Goal: Task Accomplishment & Management: Manage account settings

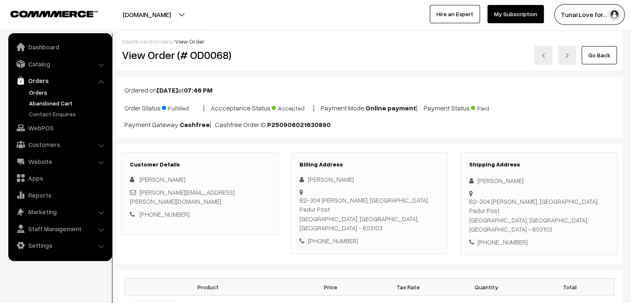
click at [67, 105] on link "Abandoned Cart" at bounding box center [68, 103] width 82 height 9
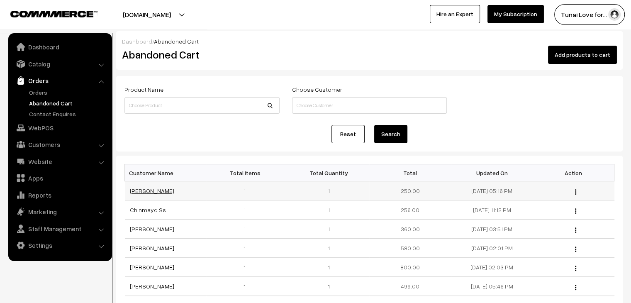
click at [174, 193] on link "HARISH SINGH KUSHWAHA" at bounding box center [152, 190] width 44 height 7
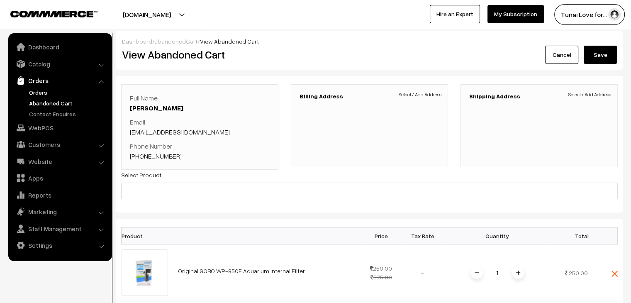
click at [38, 93] on link "Orders" at bounding box center [68, 92] width 82 height 9
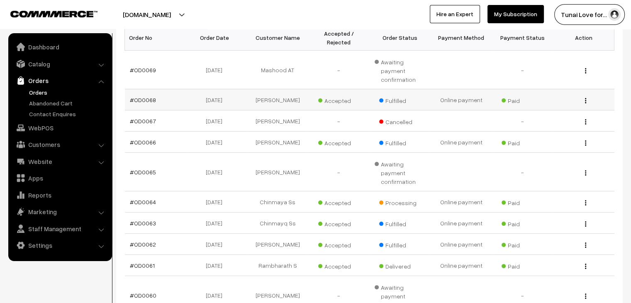
scroll to position [149, 0]
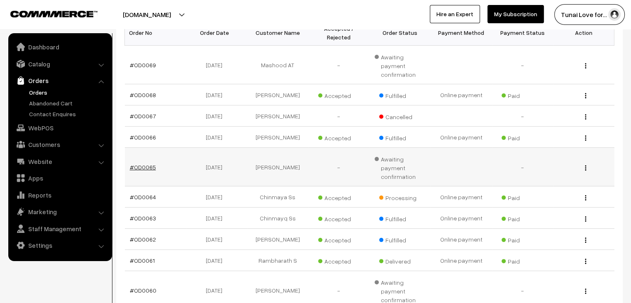
click at [141, 164] on link "#OD0065" at bounding box center [143, 167] width 26 height 7
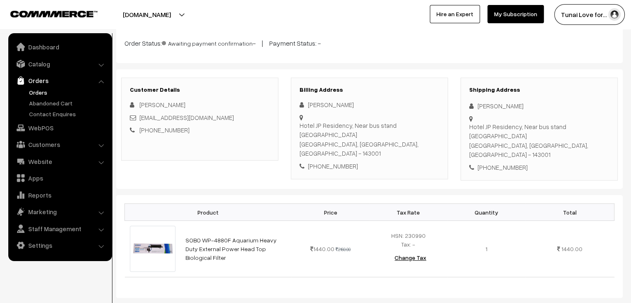
scroll to position [66, 0]
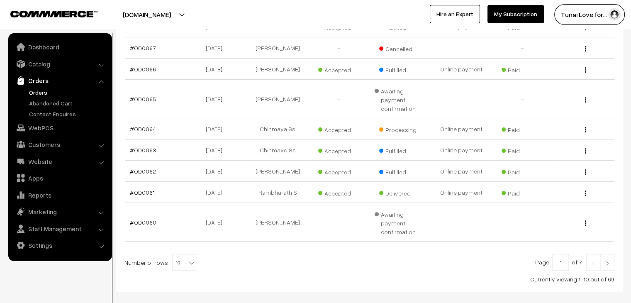
scroll to position [224, 0]
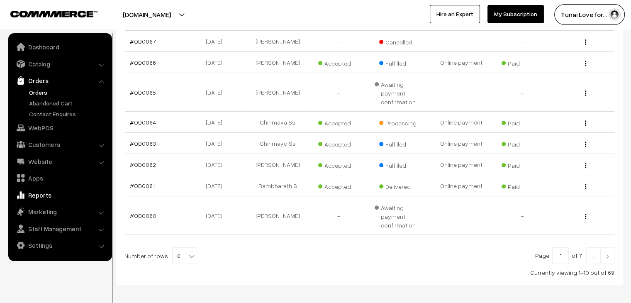
click at [29, 197] on link "Reports" at bounding box center [59, 195] width 99 height 15
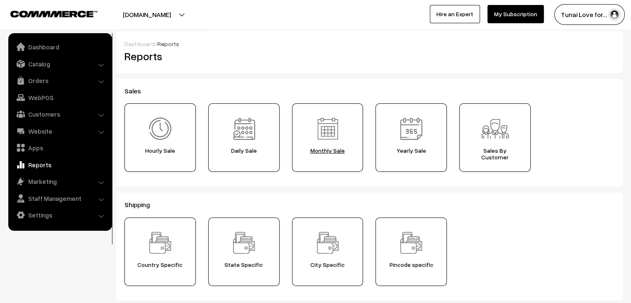
click at [339, 151] on span "Monthly Sale" at bounding box center [328, 150] width 66 height 7
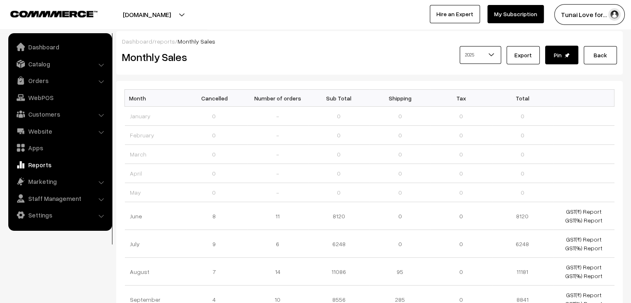
scroll to position [148, 0]
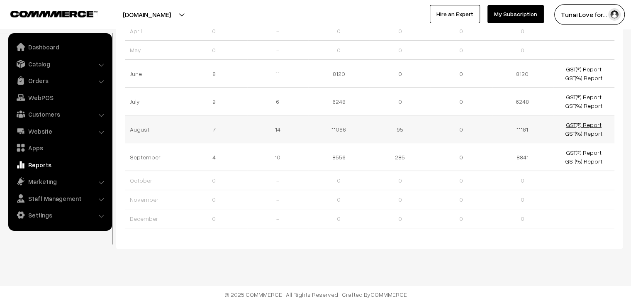
click at [590, 121] on link "GST(₹) Report" at bounding box center [584, 124] width 36 height 7
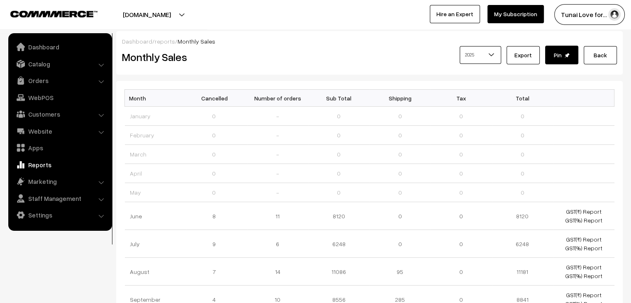
click at [40, 163] on link "Reports" at bounding box center [59, 164] width 99 height 15
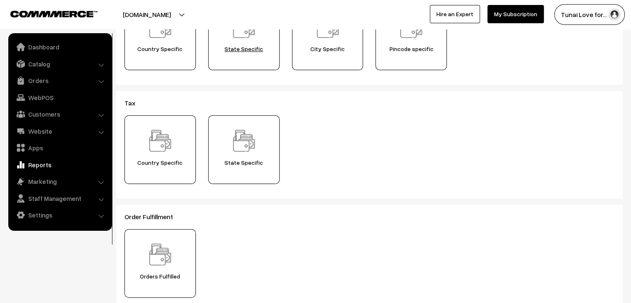
scroll to position [232, 0]
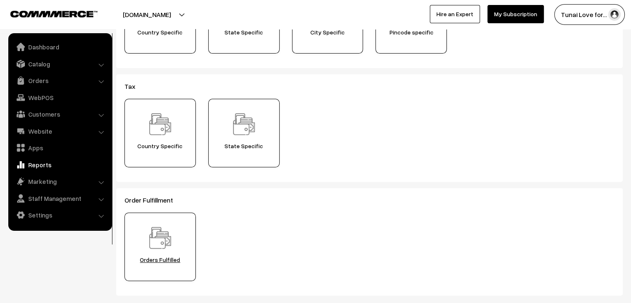
click at [164, 249] on img at bounding box center [160, 237] width 29 height 29
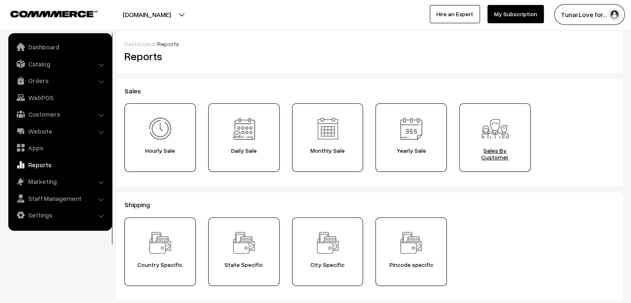
click at [499, 153] on span "Sales By Customer" at bounding box center [495, 153] width 66 height 13
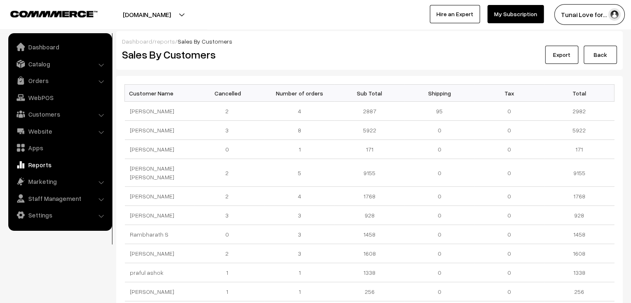
click at [317, 38] on div "Dashboard / reports / Sales By Customers" at bounding box center [369, 41] width 495 height 9
click at [61, 81] on link "Orders" at bounding box center [59, 80] width 99 height 15
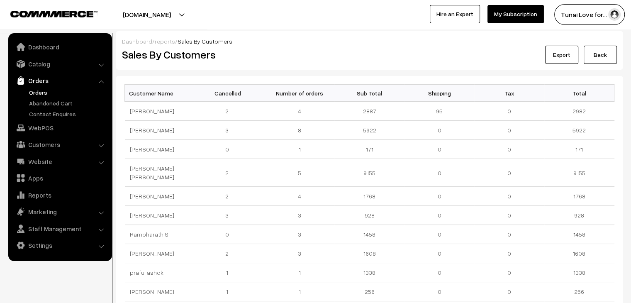
click at [41, 93] on link "Orders" at bounding box center [68, 92] width 82 height 9
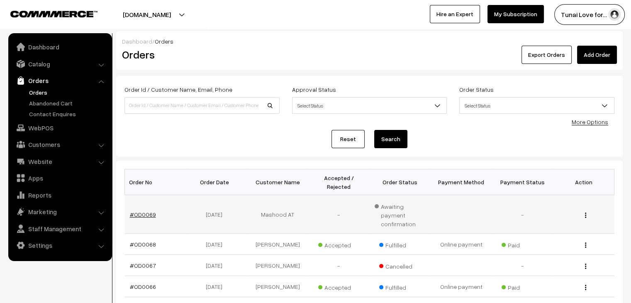
click at [140, 211] on link "#OD0069" at bounding box center [143, 214] width 26 height 7
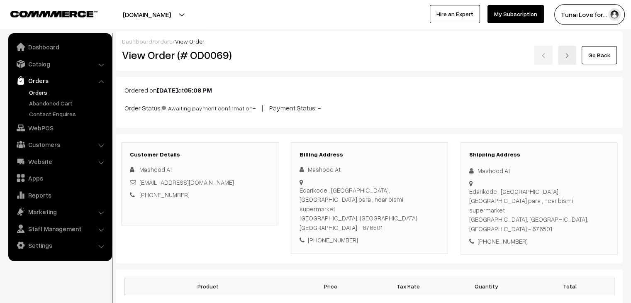
scroll to position [265, 0]
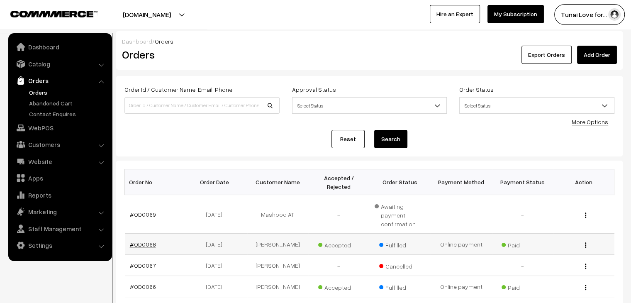
click at [144, 241] on link "#OD0068" at bounding box center [143, 244] width 26 height 7
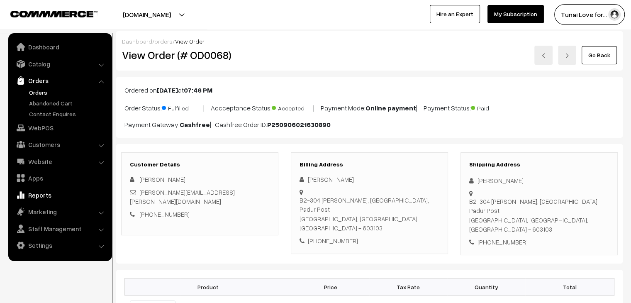
click at [34, 198] on link "Reports" at bounding box center [59, 195] width 99 height 15
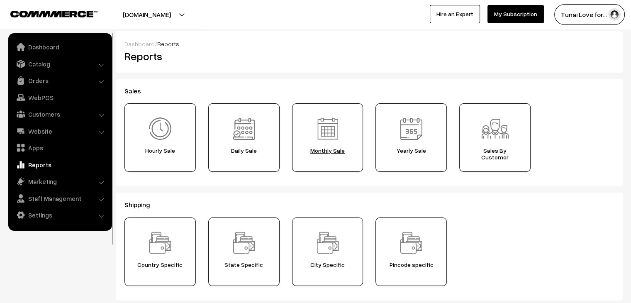
click at [335, 143] on img at bounding box center [327, 128] width 29 height 29
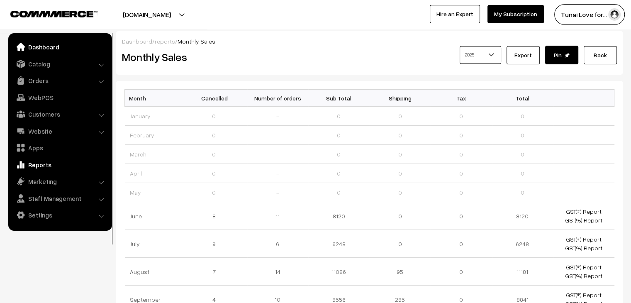
click at [51, 44] on link "Dashboard" at bounding box center [59, 46] width 99 height 15
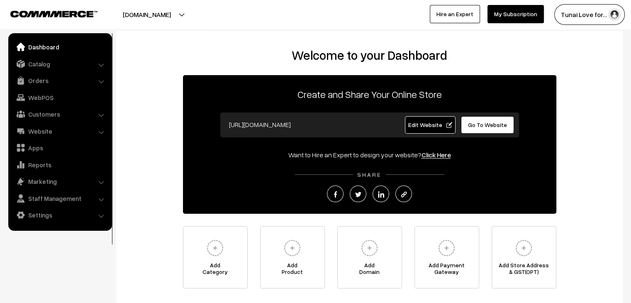
click at [595, 128] on div "Welcome to your Dashboard Create and Share Your Online Store [URL][DOMAIN_NAME]…" at bounding box center [369, 168] width 490 height 241
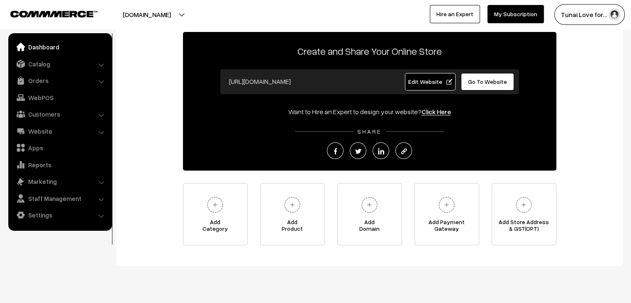
scroll to position [60, 0]
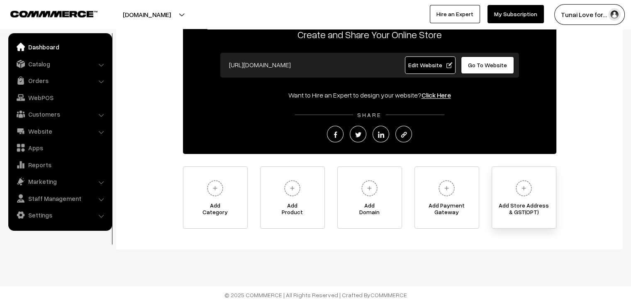
click at [521, 188] on img at bounding box center [523, 188] width 23 height 23
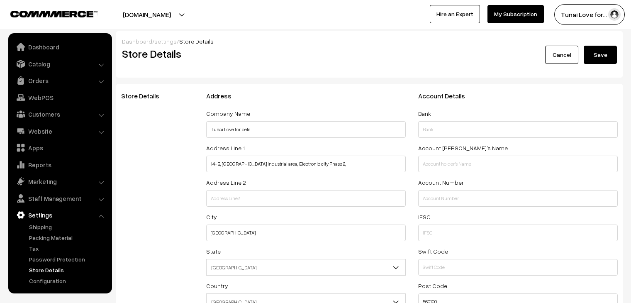
select select "99"
click at [327, 68] on div "Store Details" at bounding box center [243, 59] width 254 height 26
click at [601, 53] on button "Save" at bounding box center [600, 55] width 33 height 18
select select "99"
click at [51, 50] on link "Dashboard" at bounding box center [59, 46] width 99 height 15
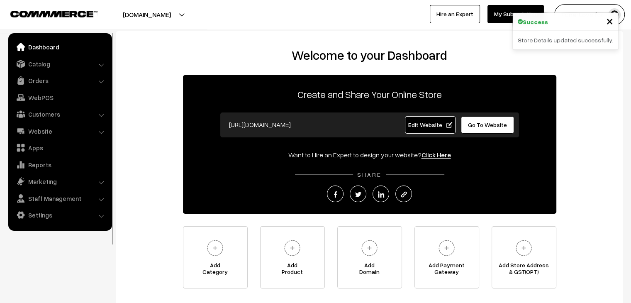
click at [306, 22] on div at bounding box center [155, 14] width 307 height 21
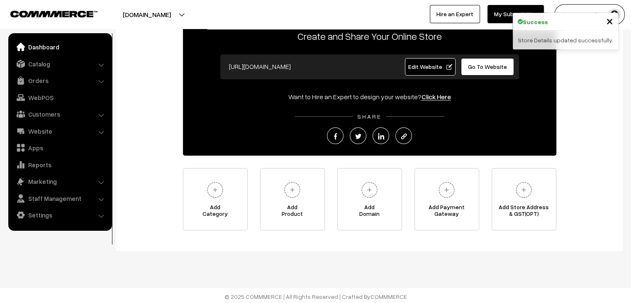
scroll to position [60, 0]
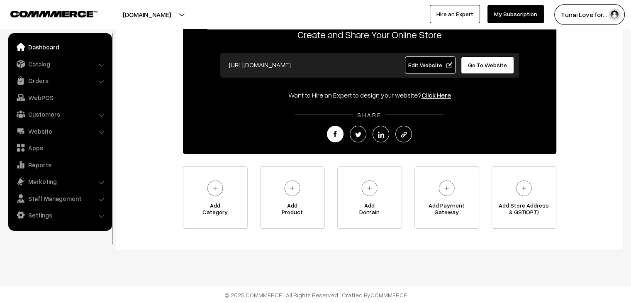
click at [334, 135] on img at bounding box center [335, 135] width 6 height 6
click at [385, 139] on link at bounding box center [381, 134] width 17 height 17
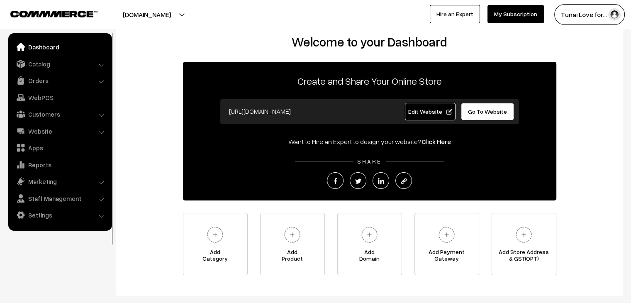
scroll to position [0, 0]
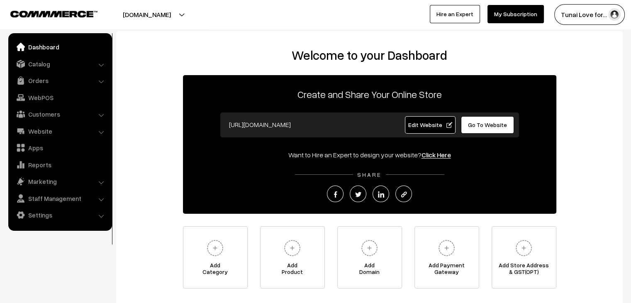
click at [40, 46] on link "Dashboard" at bounding box center [59, 46] width 99 height 15
click at [54, 182] on link "Marketing" at bounding box center [59, 181] width 99 height 15
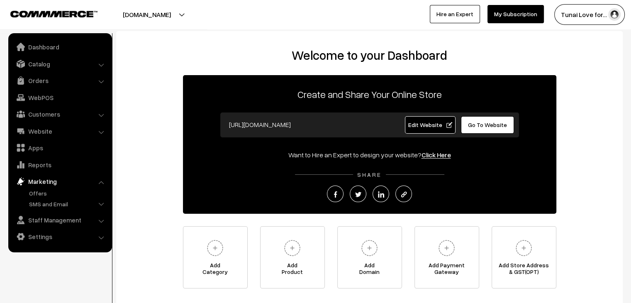
click at [54, 182] on link "Marketing" at bounding box center [59, 181] width 99 height 15
click at [47, 181] on link "Marketing" at bounding box center [59, 181] width 99 height 15
click at [104, 183] on link "Marketing" at bounding box center [59, 181] width 99 height 15
